Goal: Task Accomplishment & Management: Use online tool/utility

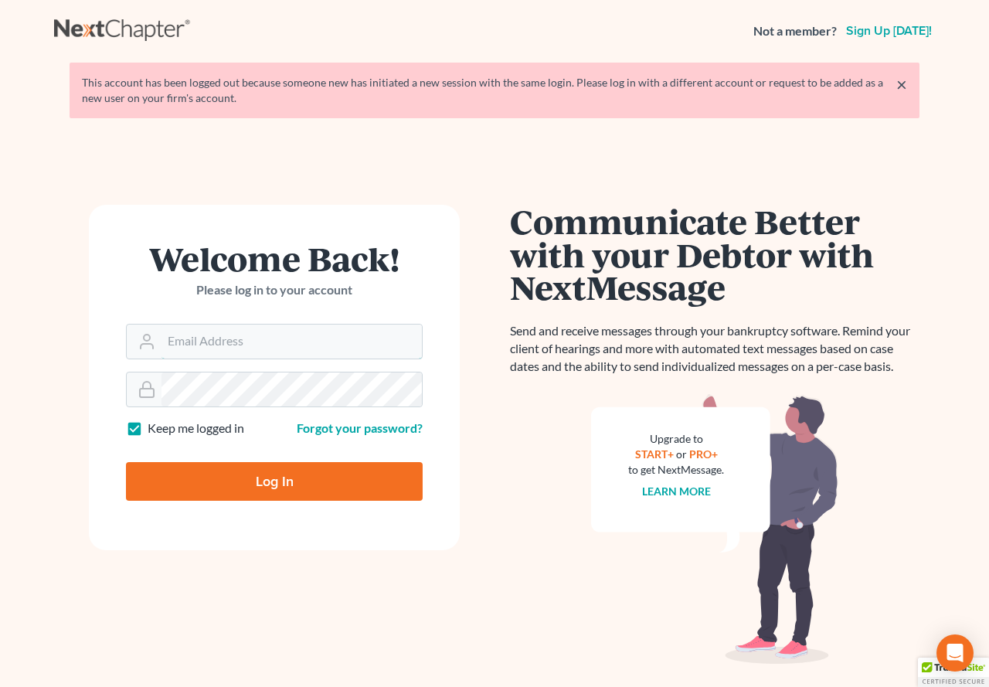
type input "[EMAIL_ADDRESS][DOMAIN_NAME]"
click at [257, 483] on input "Log In" at bounding box center [274, 481] width 297 height 39
type input "Thinking..."
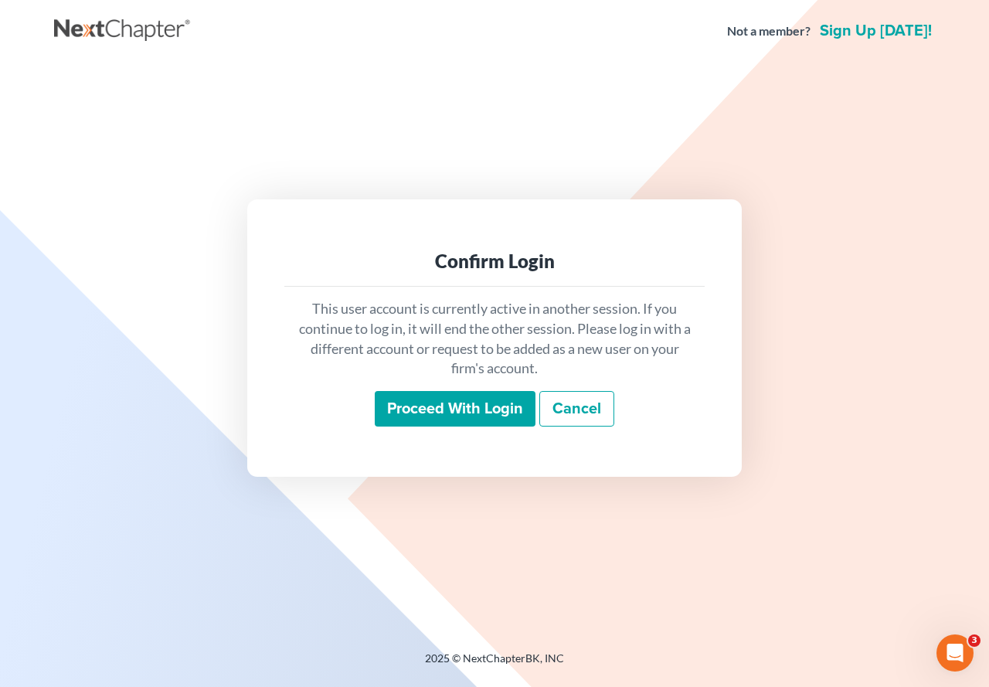
click at [448, 415] on input "Proceed with login" at bounding box center [455, 409] width 161 height 36
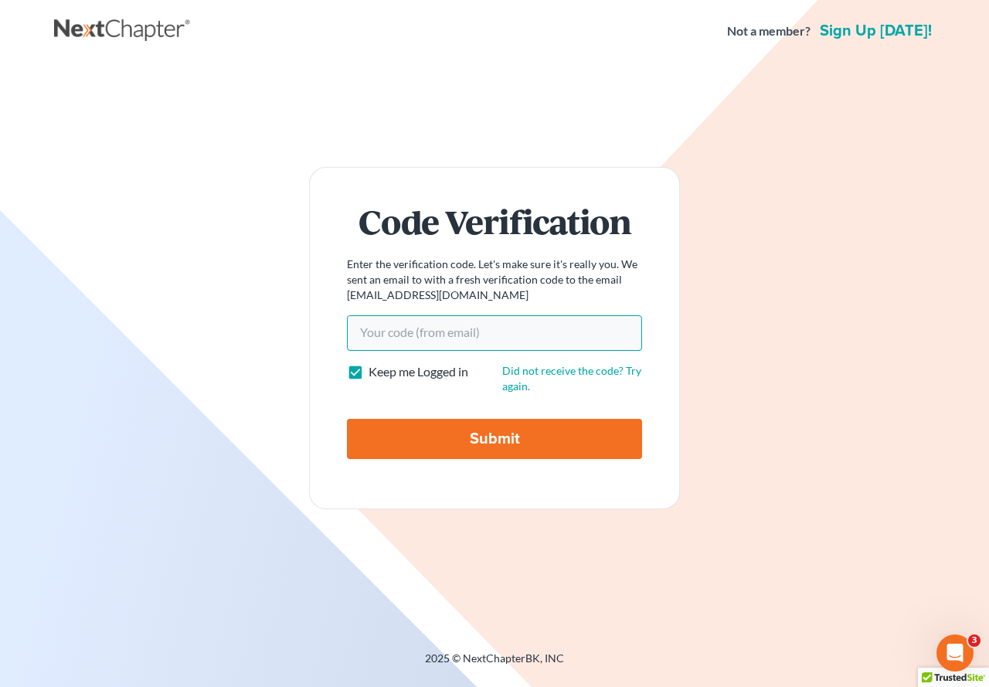
click at [419, 334] on input "Your code(from email)" at bounding box center [494, 333] width 295 height 36
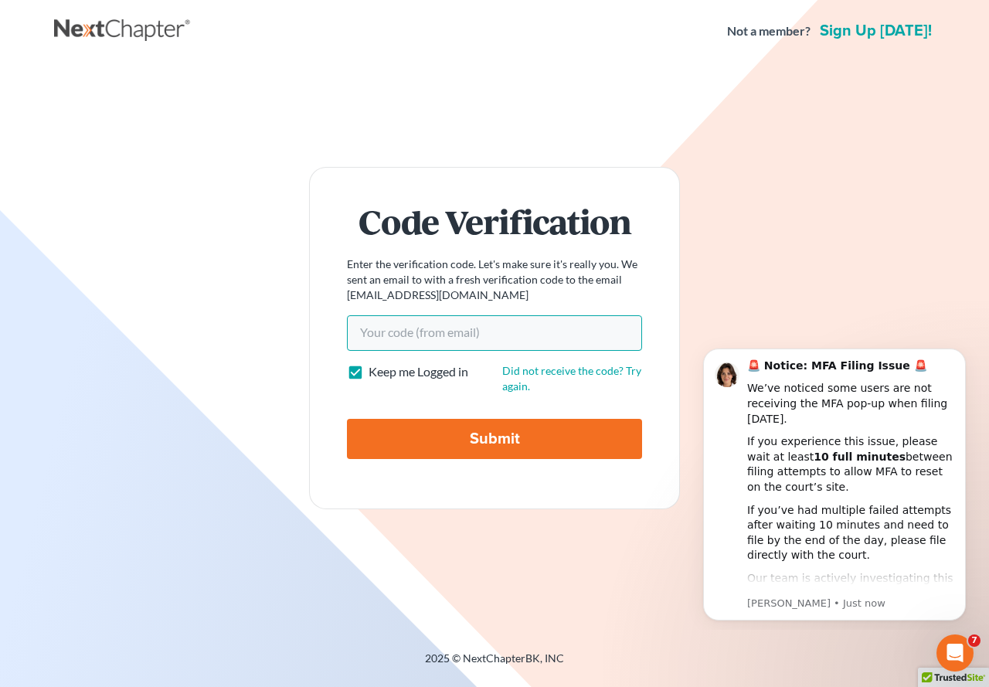
paste input "e5e7ba"
type input "e5e7ba"
click at [509, 440] on input "Submit" at bounding box center [494, 439] width 295 height 40
type input "Thinking..."
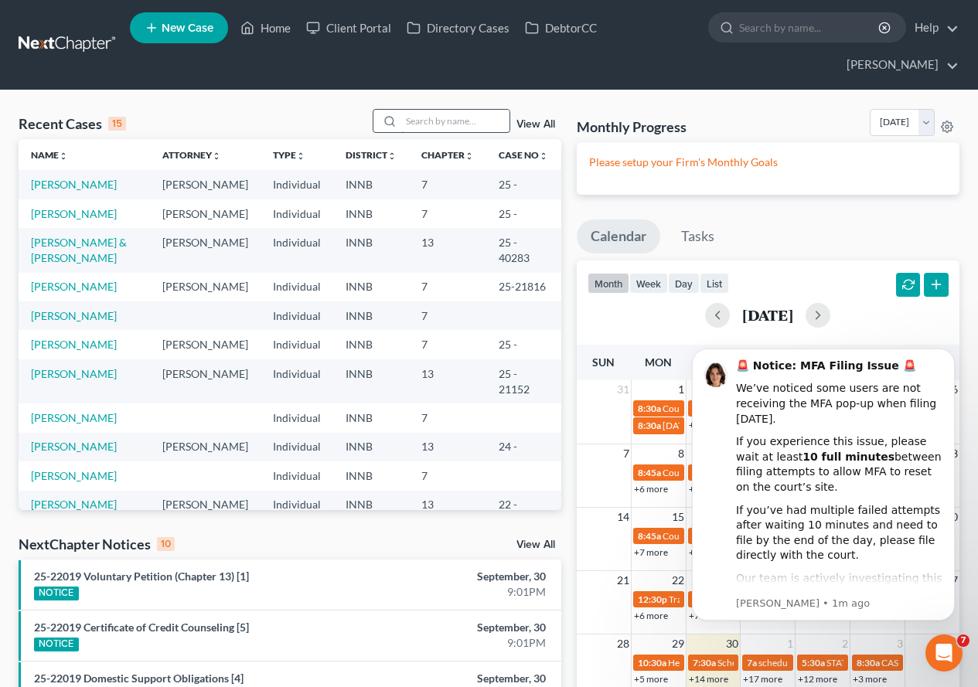
click at [468, 123] on input "search" at bounding box center [455, 121] width 108 height 22
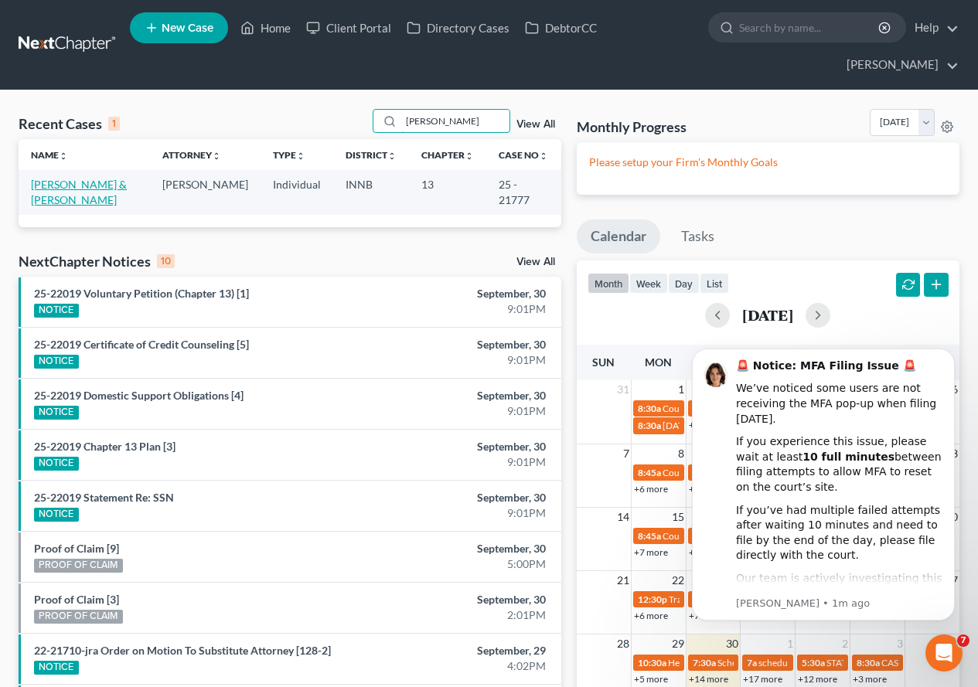
type input "[PERSON_NAME]"
click at [70, 185] on link "[PERSON_NAME] & [PERSON_NAME]" at bounding box center [79, 192] width 96 height 29
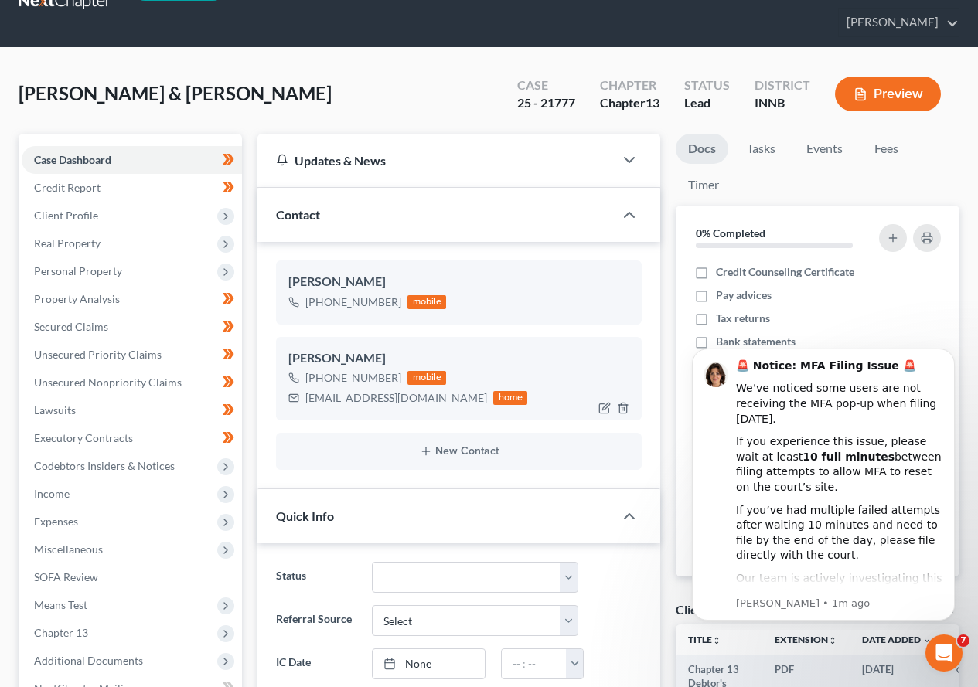
scroll to position [77, 0]
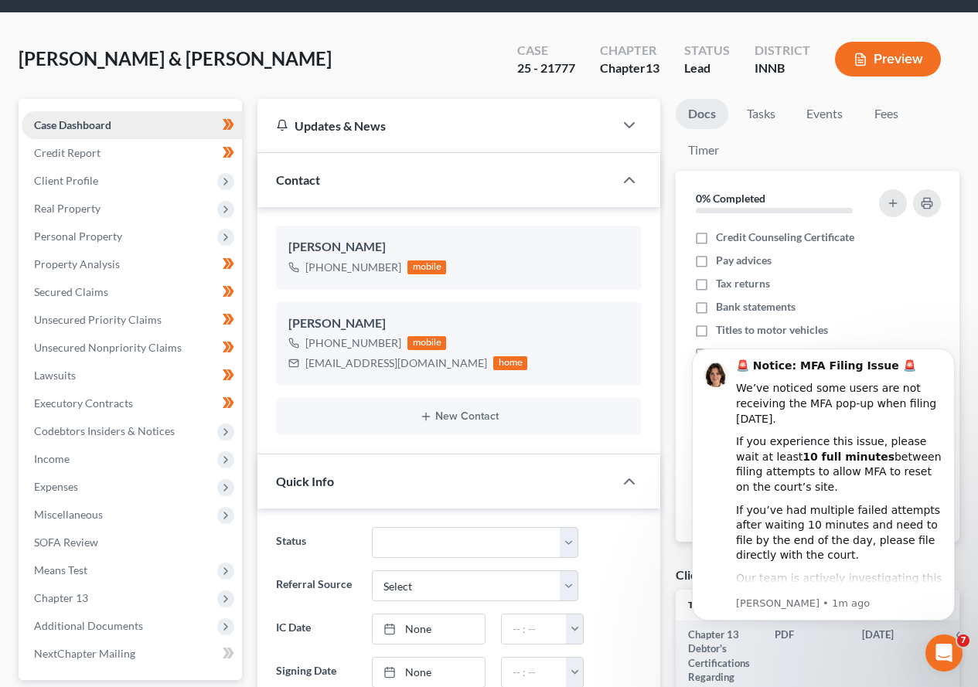
click at [89, 124] on span "Case Dashboard" at bounding box center [72, 124] width 77 height 13
click at [72, 182] on span "Client Profile" at bounding box center [66, 180] width 64 height 13
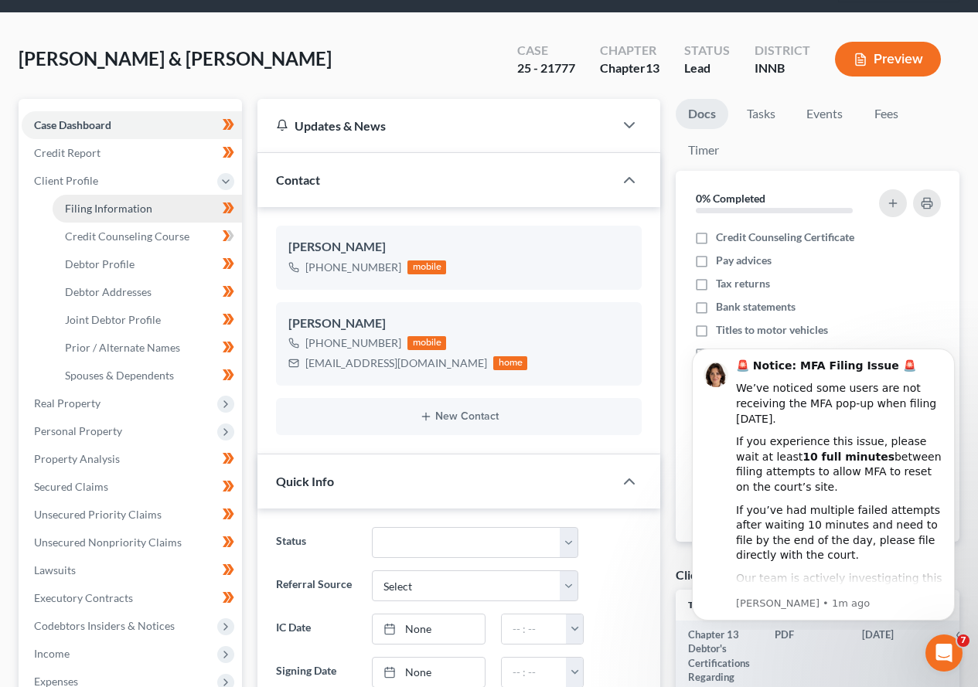
click at [110, 206] on span "Filing Information" at bounding box center [108, 208] width 87 height 13
select select "1"
select select "3"
select select "15"
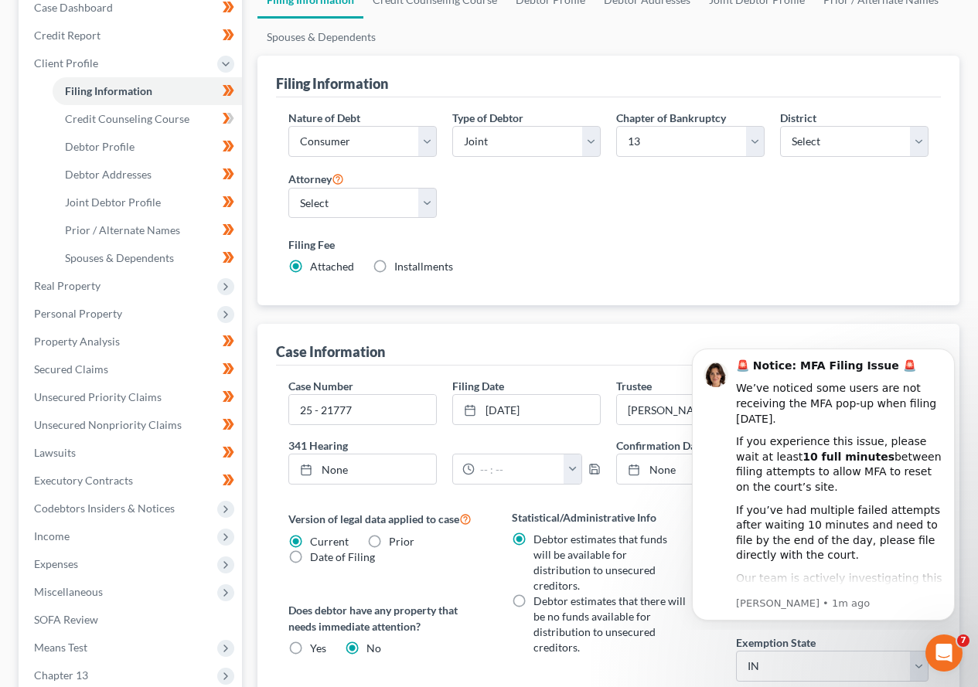
scroll to position [232, 0]
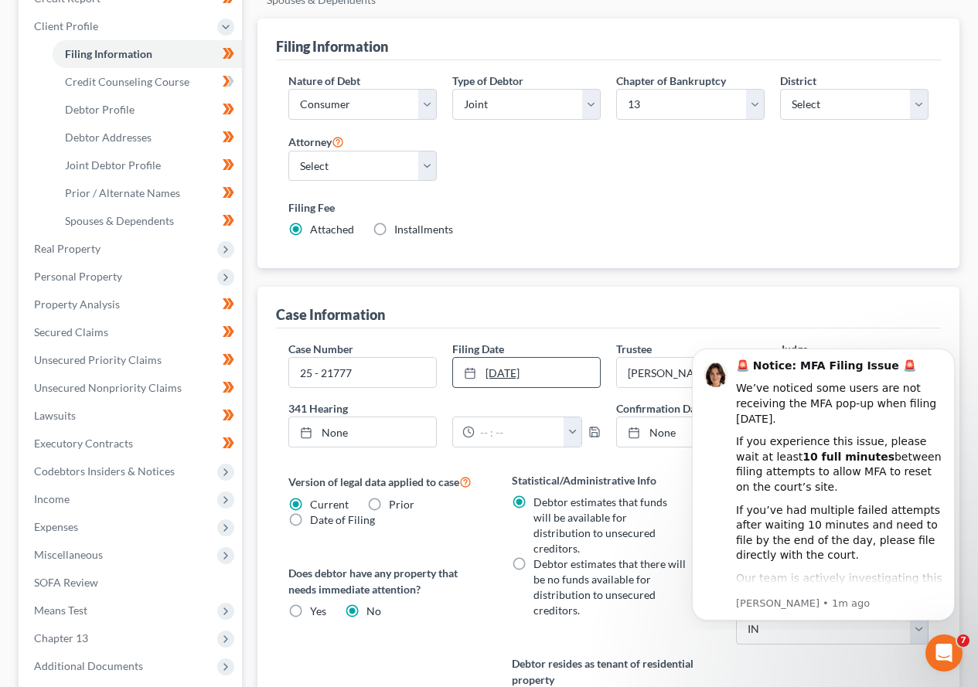
click at [521, 376] on link "[DATE]" at bounding box center [526, 372] width 147 height 29
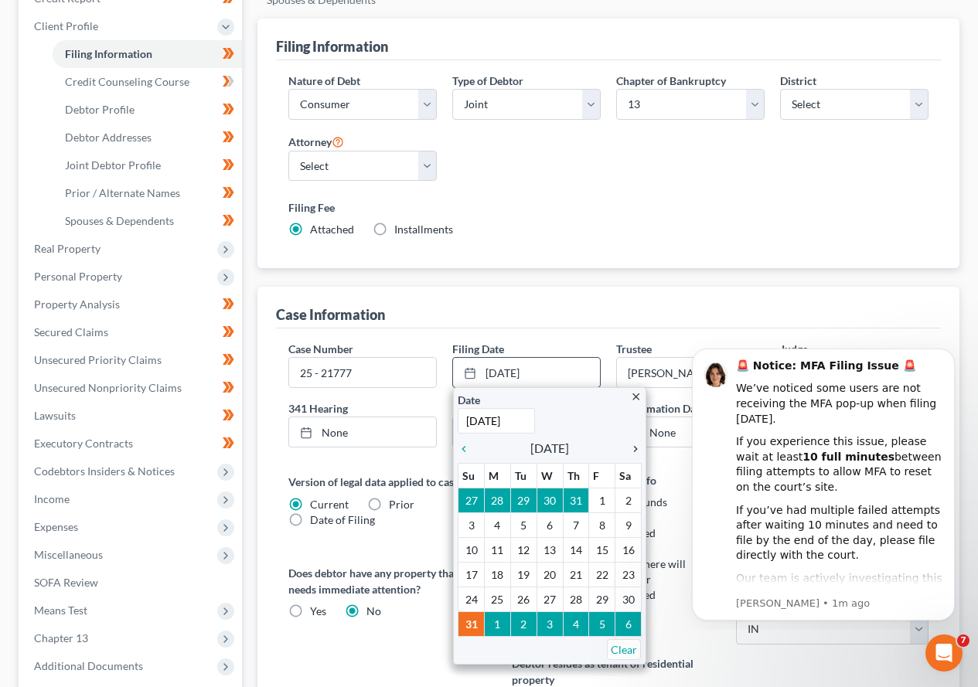
click at [635, 446] on icon "chevron_right" at bounding box center [631, 449] width 20 height 12
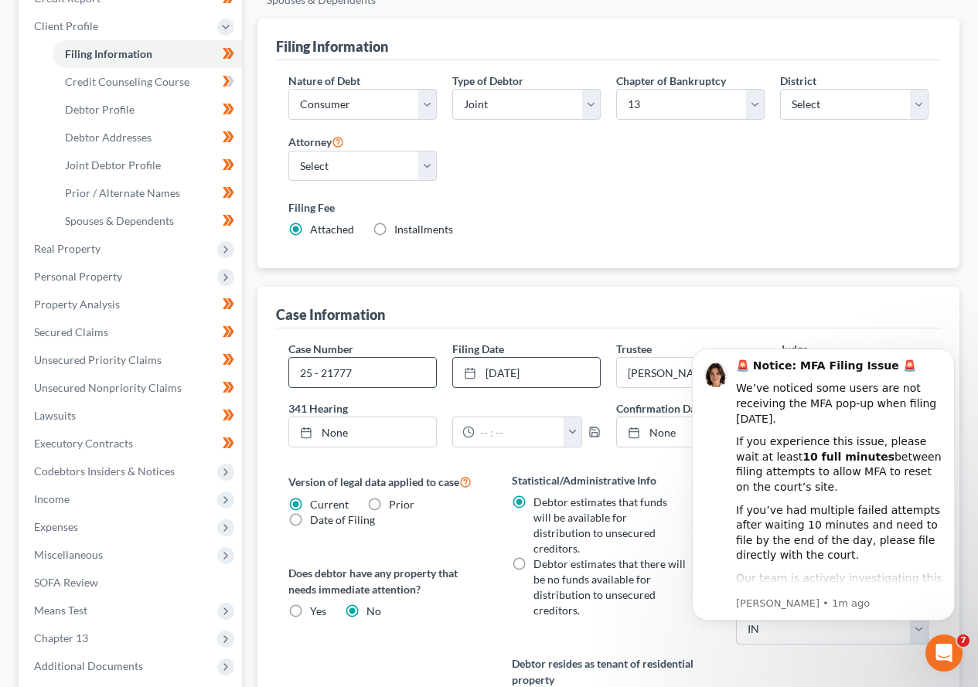
click at [359, 373] on input "25 - 21777" at bounding box center [362, 372] width 147 height 29
type input "25 - 22019"
click at [948, 352] on icon "Dismiss notification" at bounding box center [950, 353] width 9 height 9
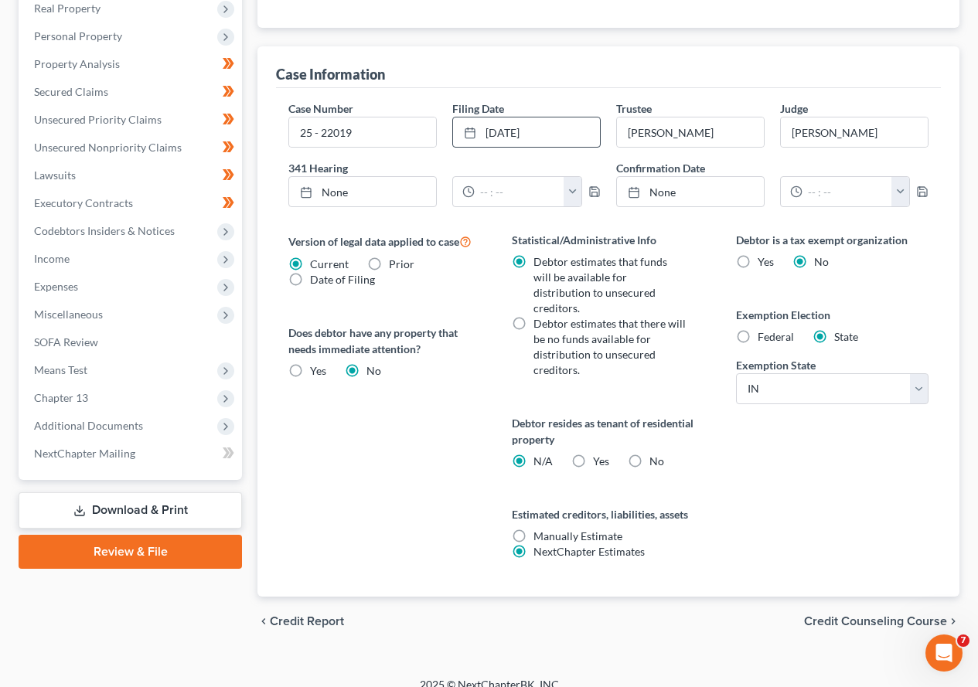
scroll to position [475, 0]
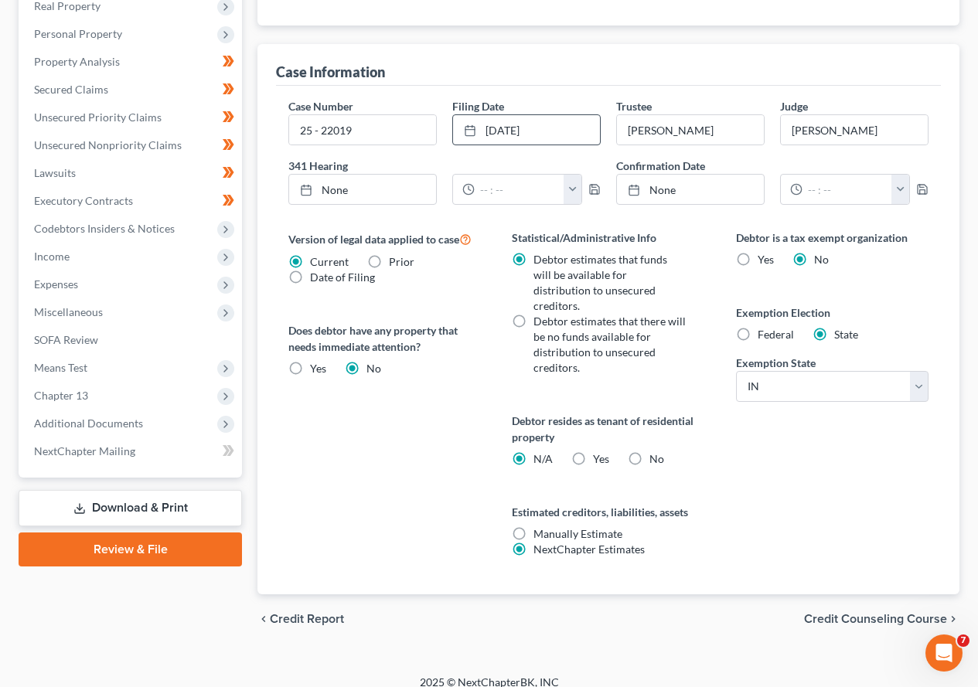
click at [120, 510] on link "Download & Print" at bounding box center [130, 508] width 223 height 36
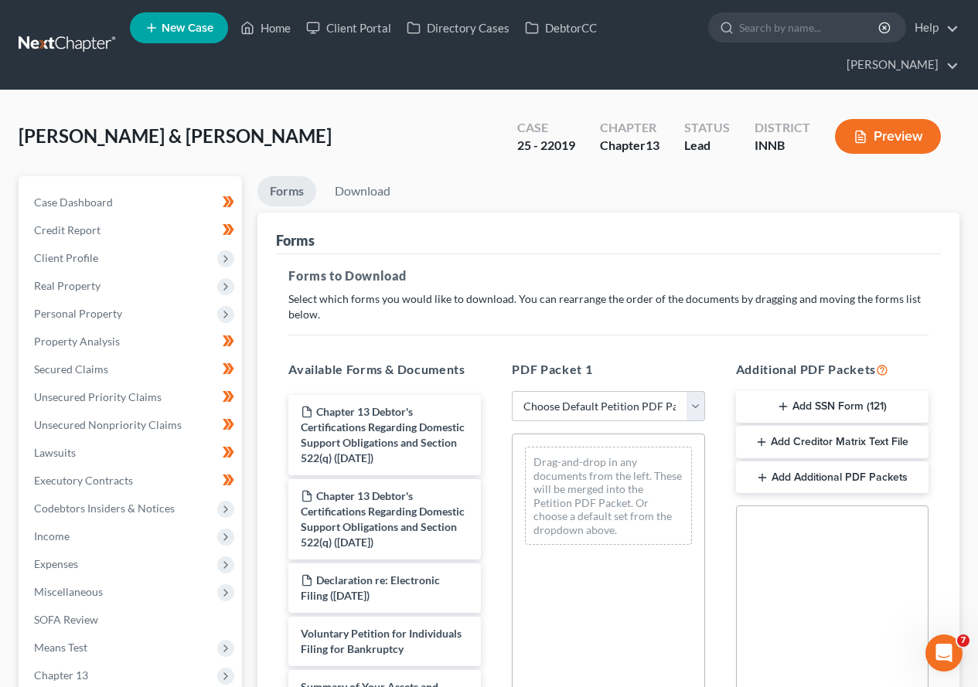
click at [849, 437] on button "Add Creditor Matrix Text File" at bounding box center [832, 442] width 192 height 32
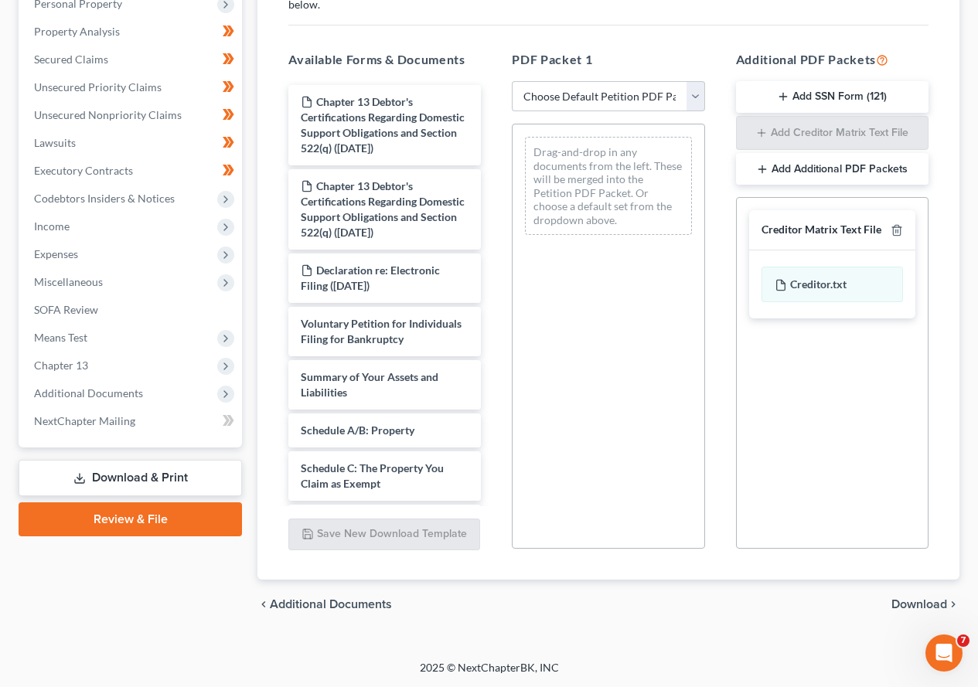
scroll to position [311, 0]
click at [907, 606] on span "Download" at bounding box center [919, 603] width 56 height 12
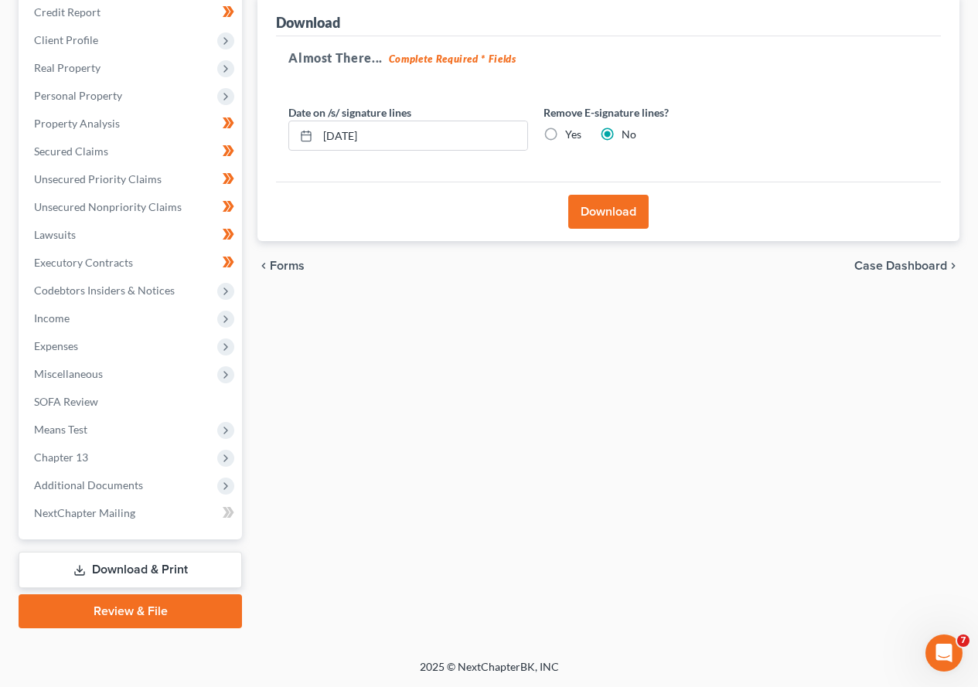
scroll to position [218, 0]
click at [598, 211] on button "Download" at bounding box center [608, 212] width 80 height 34
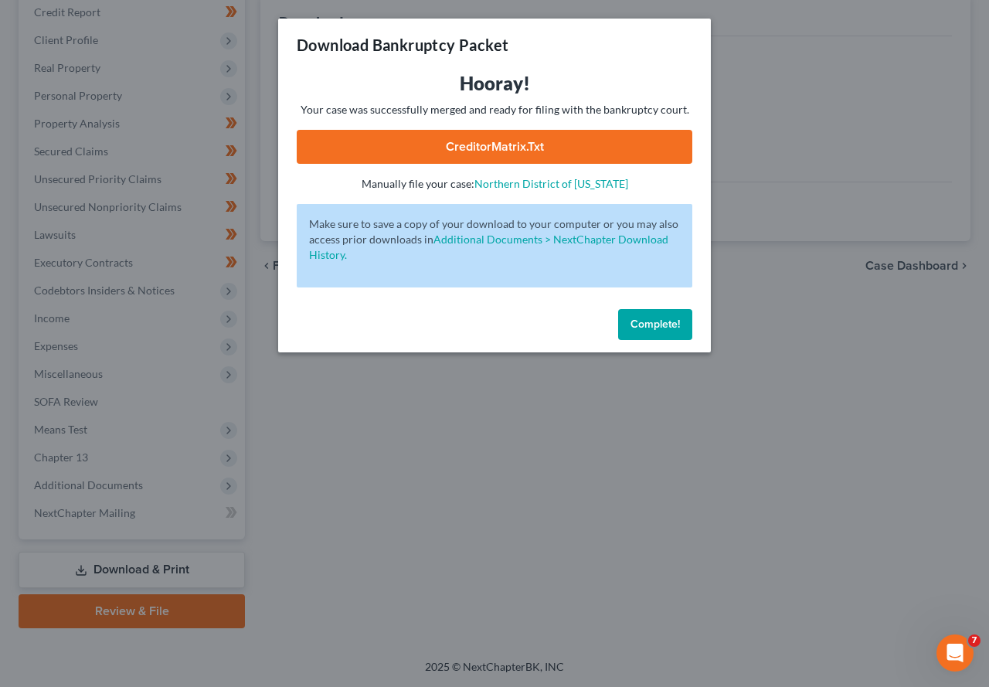
click at [526, 143] on link "CreditorMatrix.txt" at bounding box center [495, 147] width 396 height 34
click at [670, 325] on span "Complete!" at bounding box center [655, 324] width 49 height 13
